Goal: Navigation & Orientation: Find specific page/section

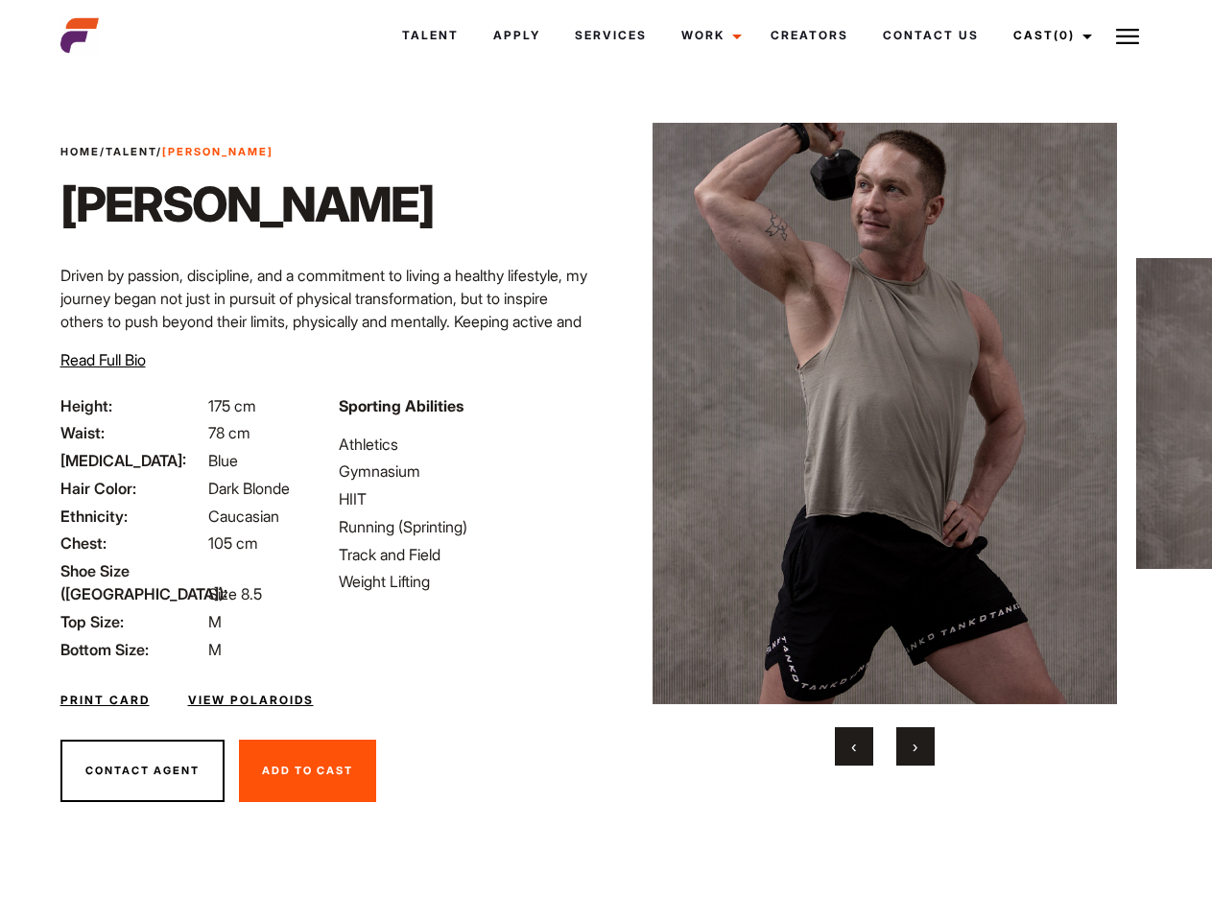
click at [1047, 35] on link "Cast (0)" at bounding box center [1049, 36] width 107 height 52
click at [1127, 35] on img at bounding box center [1127, 36] width 23 height 23
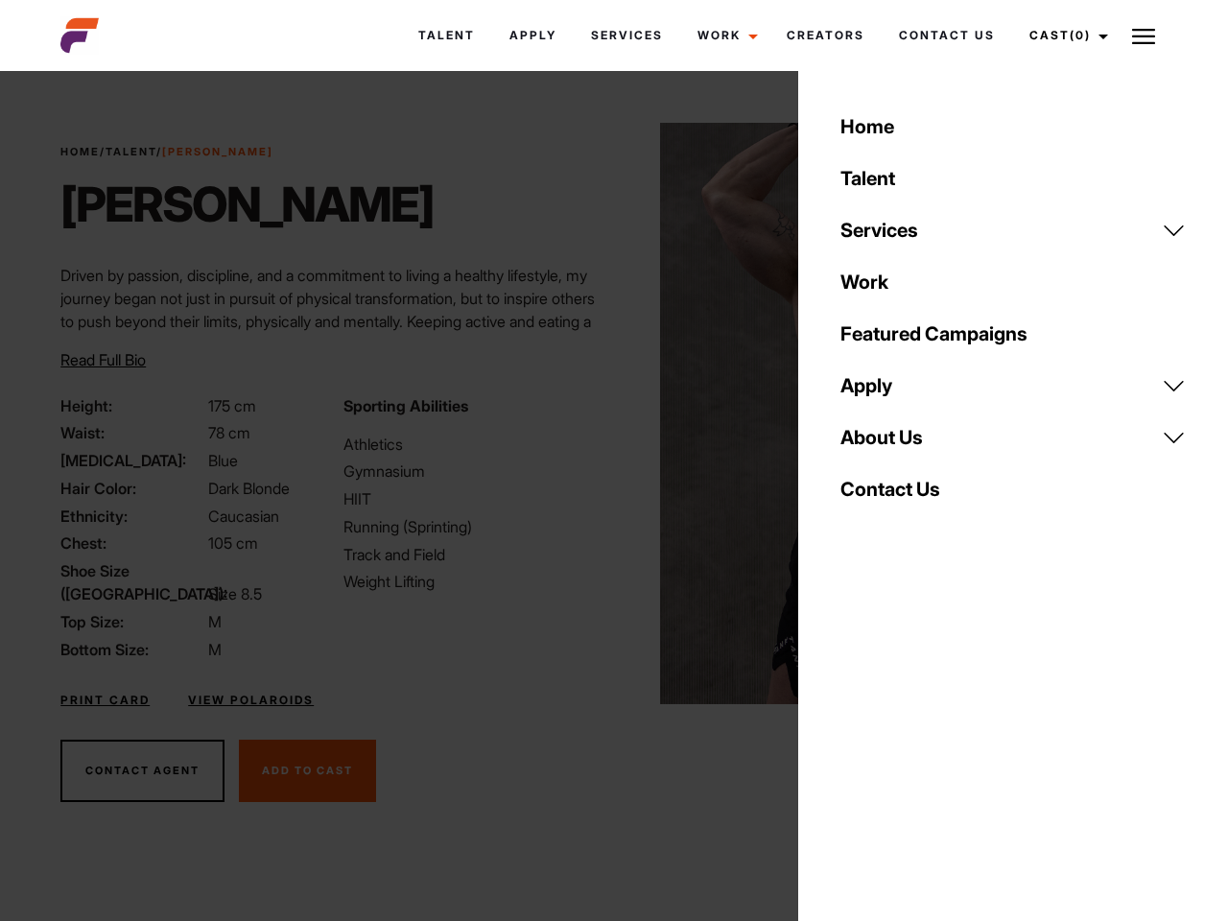
click at [884, 444] on body "Talent Apply Services Work Campaigns Creators Contact Us Cast (0) Casted Talent…" at bounding box center [614, 518] width 1228 height 882
click at [605, 414] on div "Sporting Abilities Athletics Gymnasium HIIT Running (Sprinting) Track and Field…" at bounding box center [473, 527] width 282 height 267
click at [854, 746] on div "Home Talent Services Talent Casting Photography Videography Creative Hair and M…" at bounding box center [1013, 460] width 430 height 921
click at [915, 746] on div "Home Talent Services Talent Casting Photography Videography Creative Hair and M…" at bounding box center [1013, 460] width 430 height 921
